Goal: Information Seeking & Learning: Learn about a topic

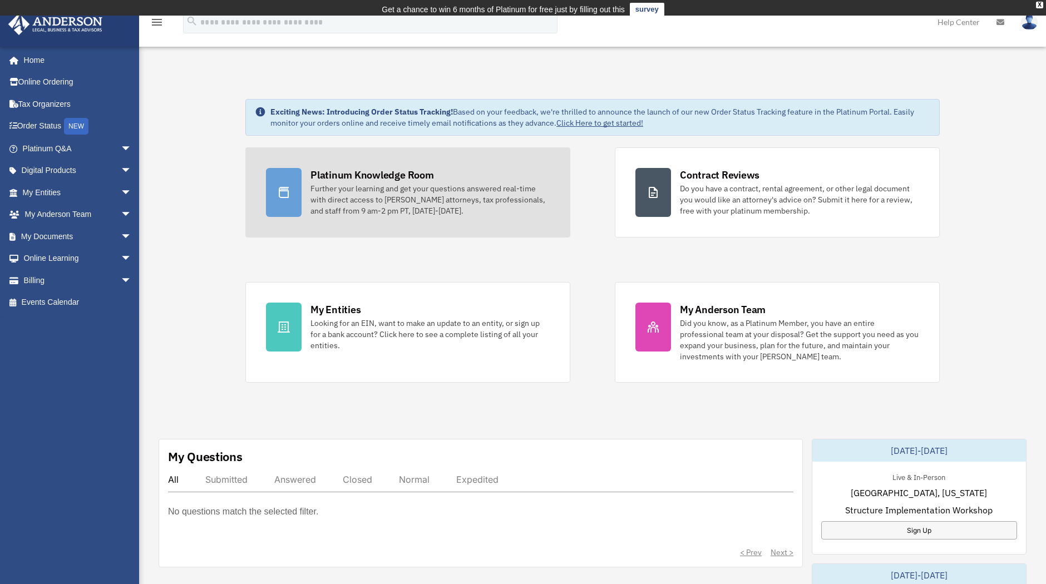
click at [334, 152] on link "Platinum Knowledge Room Further your learning and get your questions answered r…" at bounding box center [407, 192] width 325 height 90
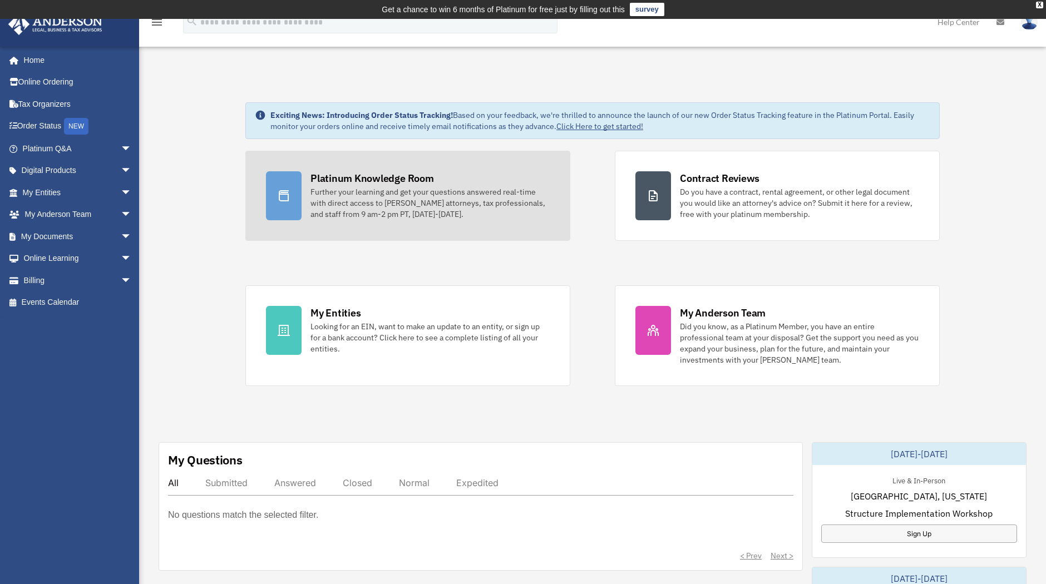
click at [329, 179] on div "Platinum Knowledge Room" at bounding box center [373, 178] width 124 height 14
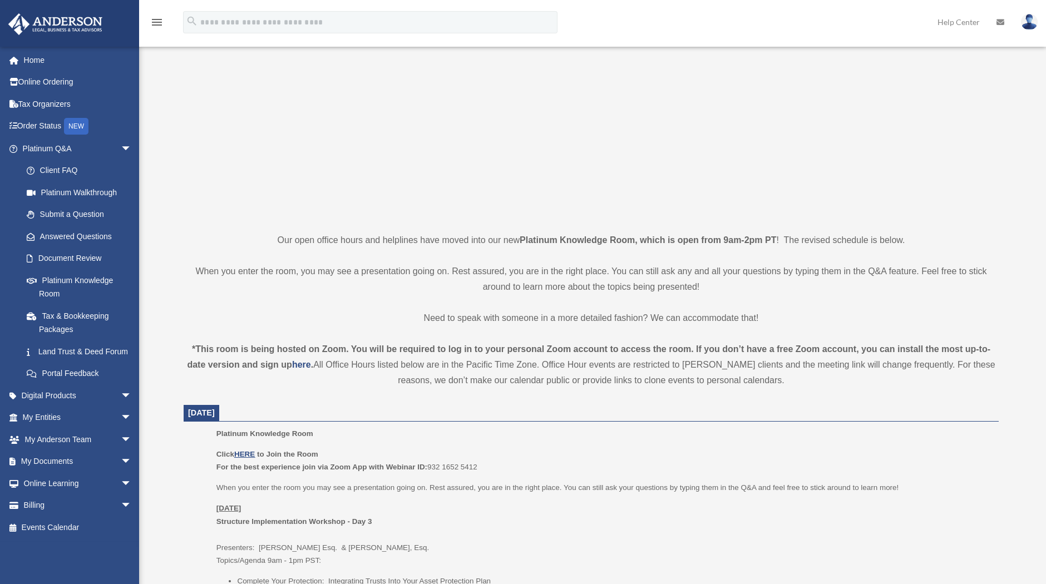
scroll to position [372, 0]
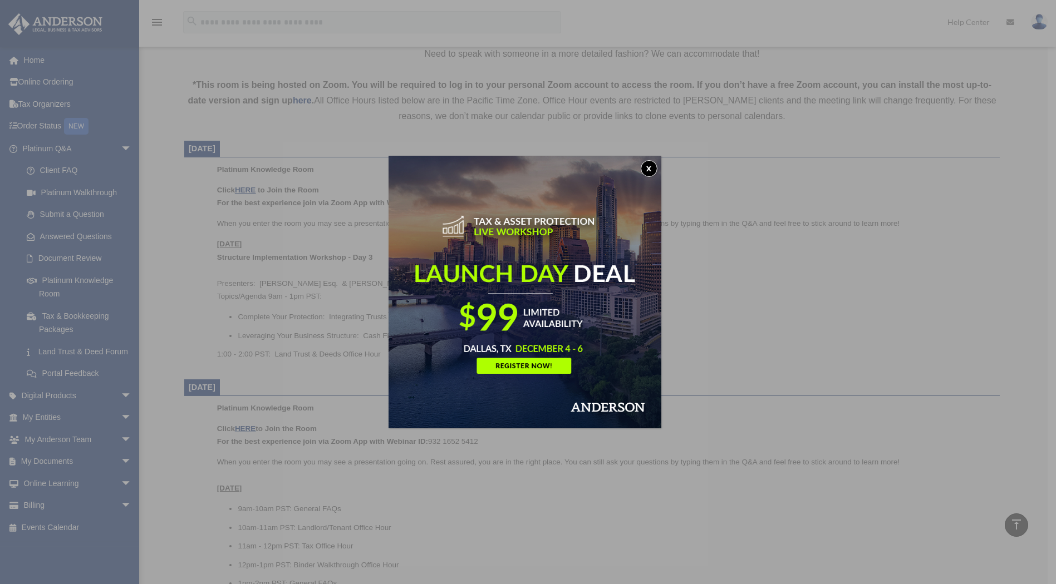
click at [653, 169] on button "x" at bounding box center [649, 168] width 17 height 17
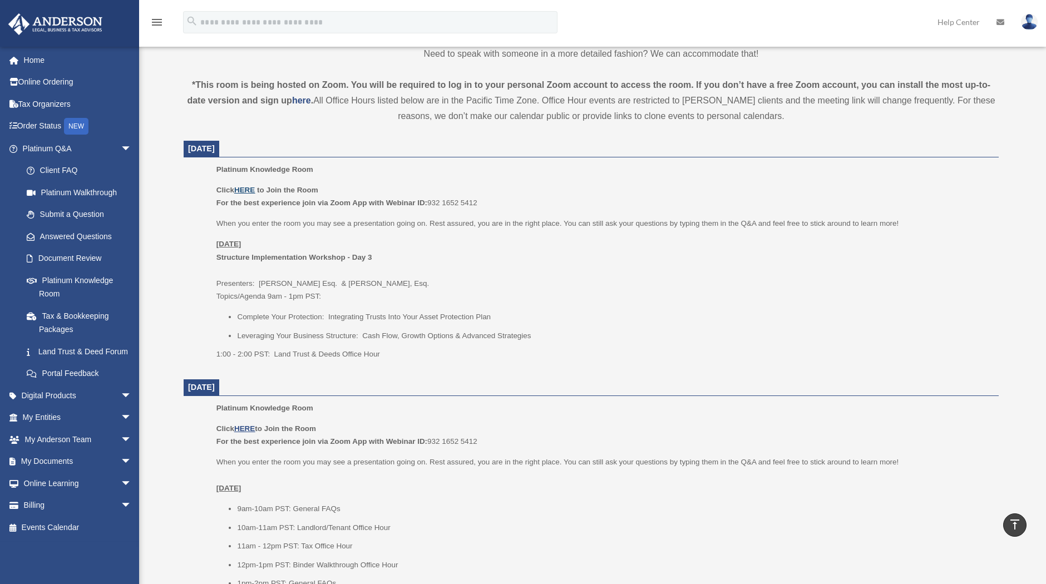
click at [248, 188] on u "HERE" at bounding box center [244, 190] width 21 height 8
